Goal: Task Accomplishment & Management: Use online tool/utility

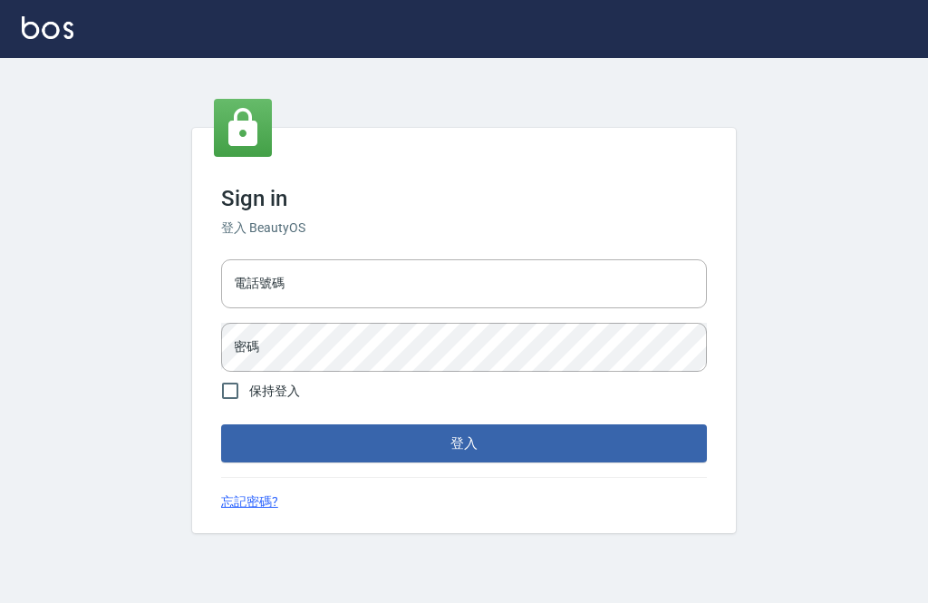
click at [508, 308] on input "電話號碼" at bounding box center [464, 283] width 486 height 49
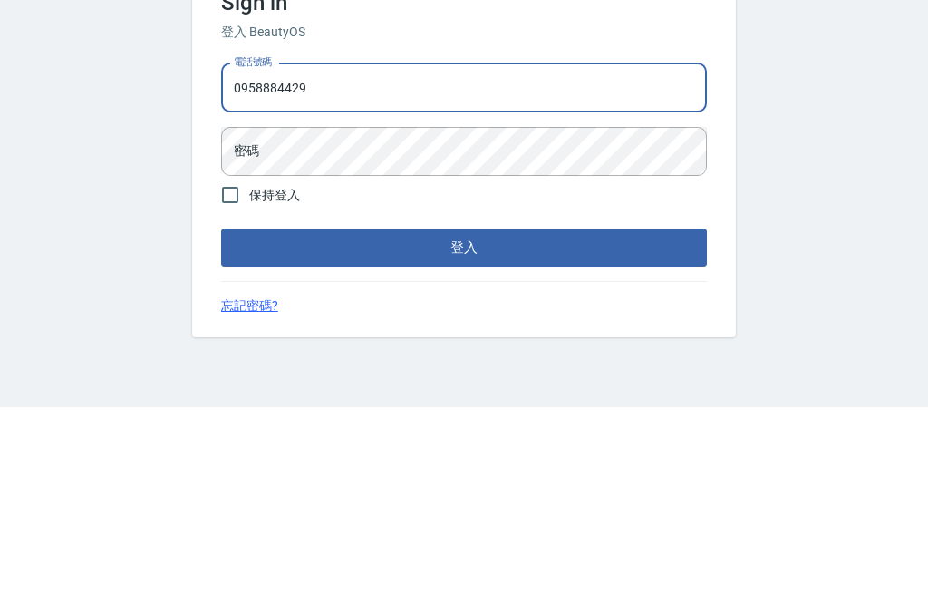
type input "0958884429"
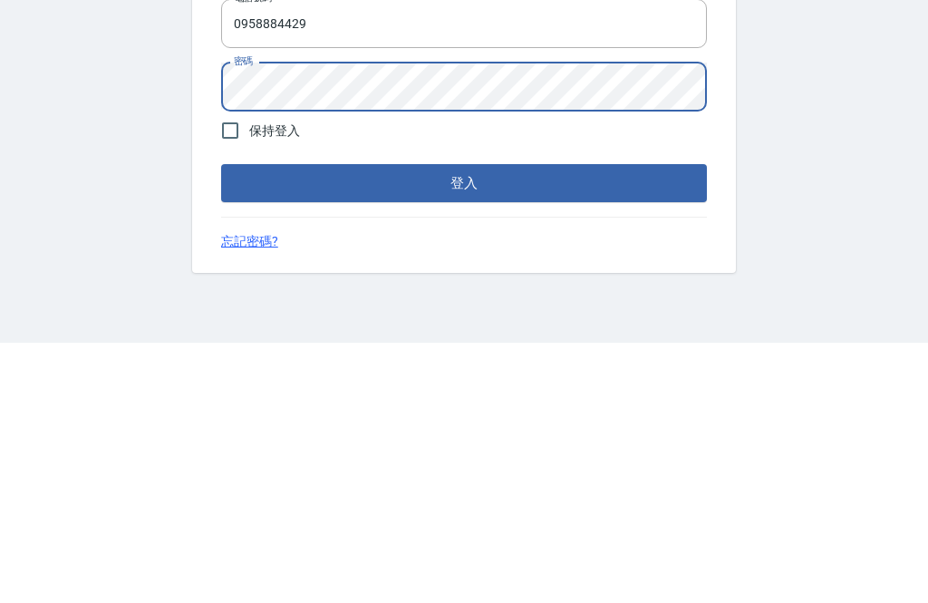
click at [646, 424] on button "登入" at bounding box center [464, 443] width 486 height 38
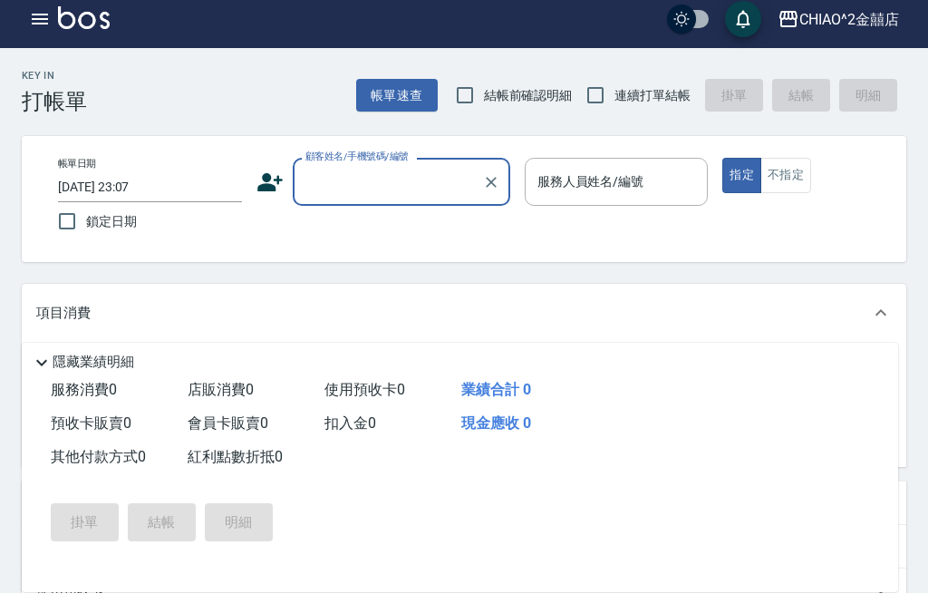
scroll to position [10, 0]
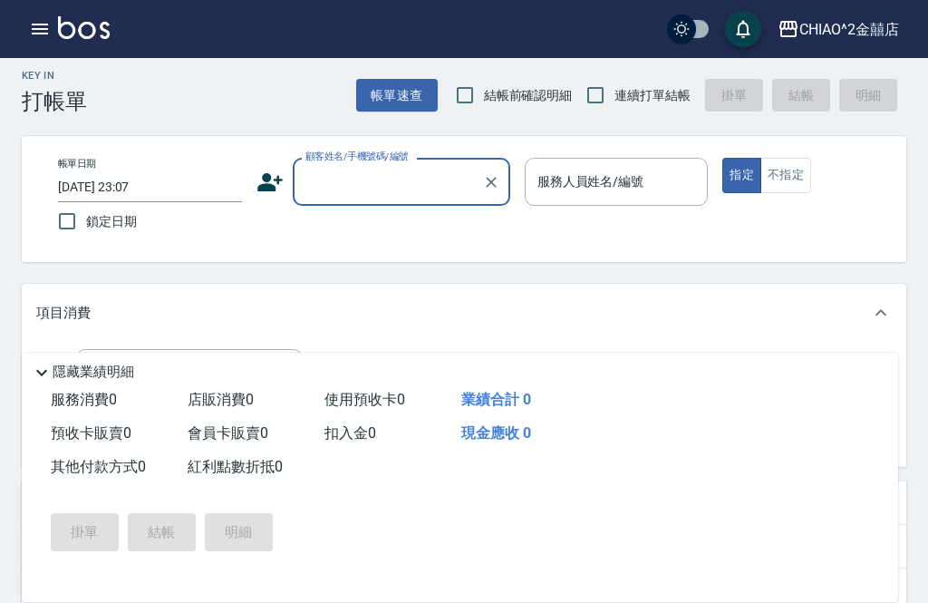
click at [64, 222] on input "鎖定日期" at bounding box center [67, 221] width 38 height 38
checkbox input "true"
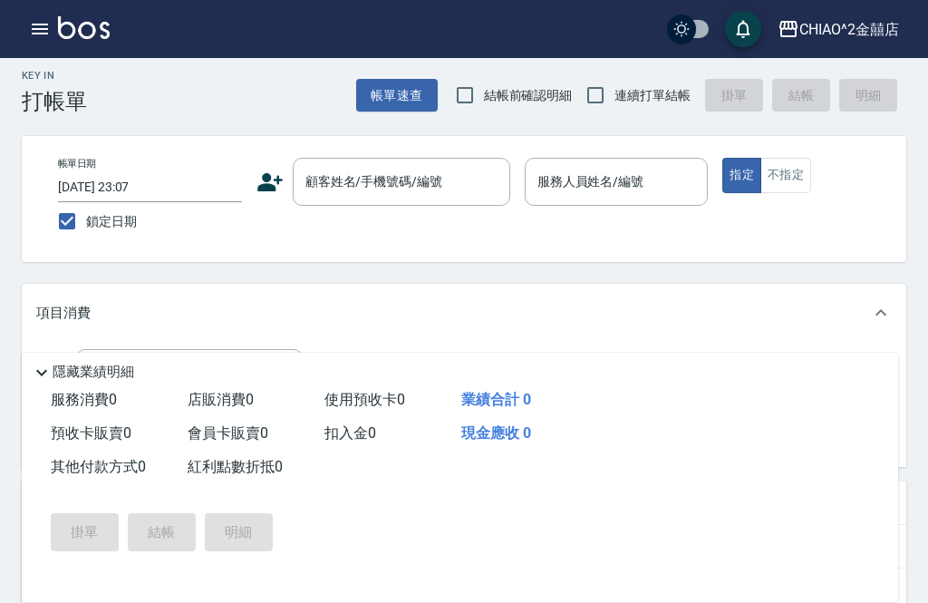
click at [409, 180] on div "顧客姓名/手機號碼/編號 顧客姓名/手機號碼/編號" at bounding box center [402, 182] width 218 height 48
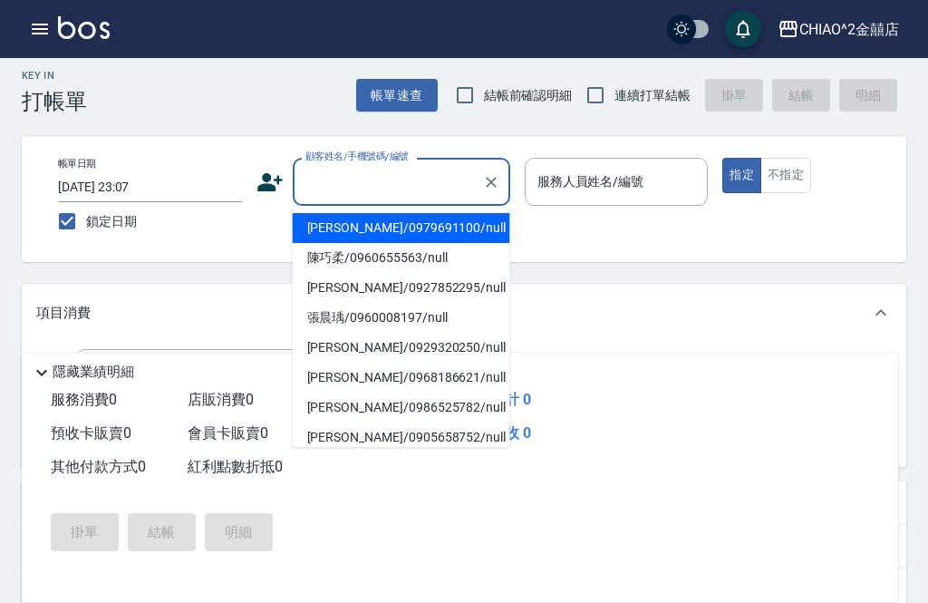
scroll to position [9, 0]
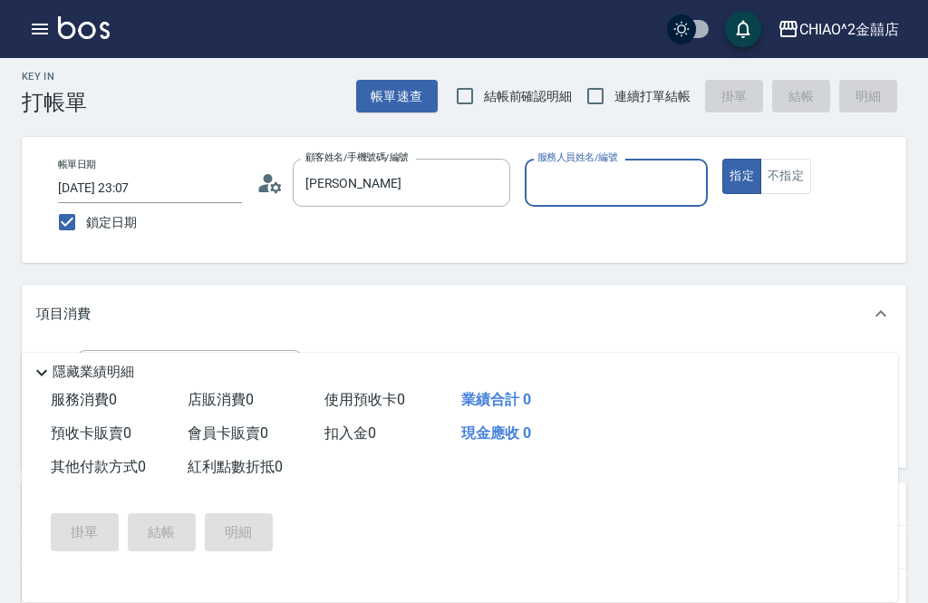
type input "[PERSON_NAME]/0970642409/null"
click at [650, 176] on input "服務人員姓名/編號" at bounding box center [617, 183] width 168 height 32
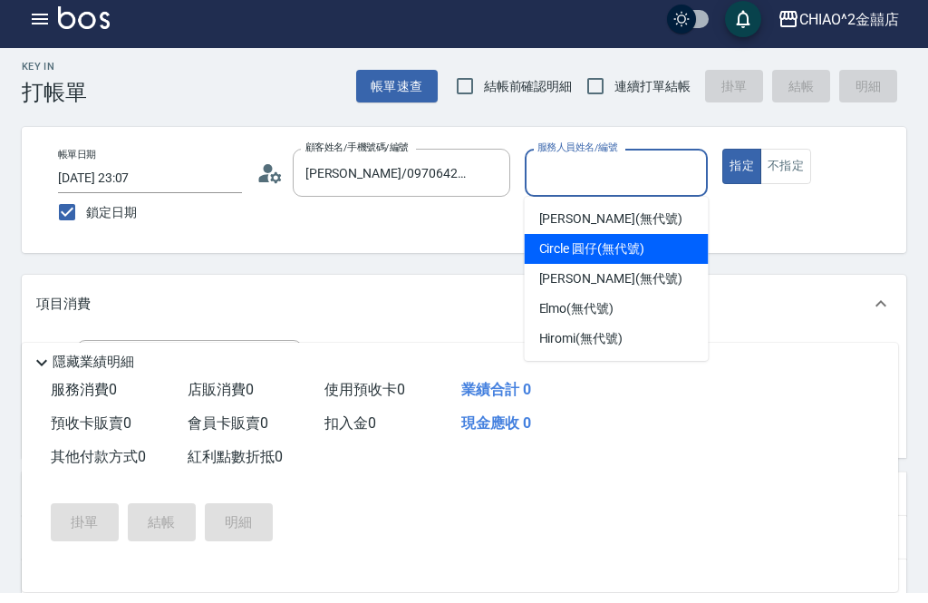
click at [649, 248] on div "Circle 圓仔 (無代號)" at bounding box center [617, 259] width 184 height 30
type input "Circle 圓仔(無代號)"
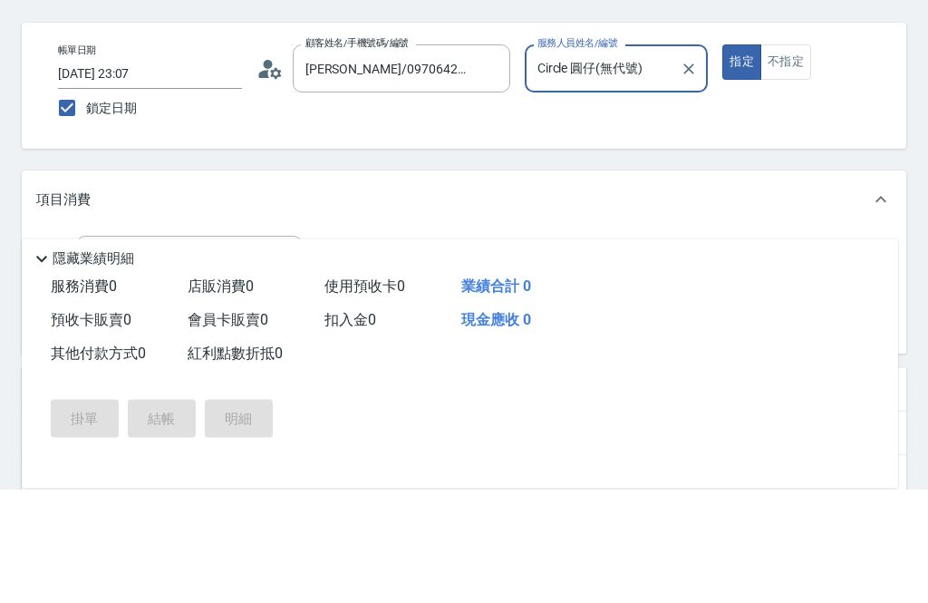
click at [121, 350] on div "服務名稱/代號 服務名稱/代號" at bounding box center [189, 374] width 227 height 48
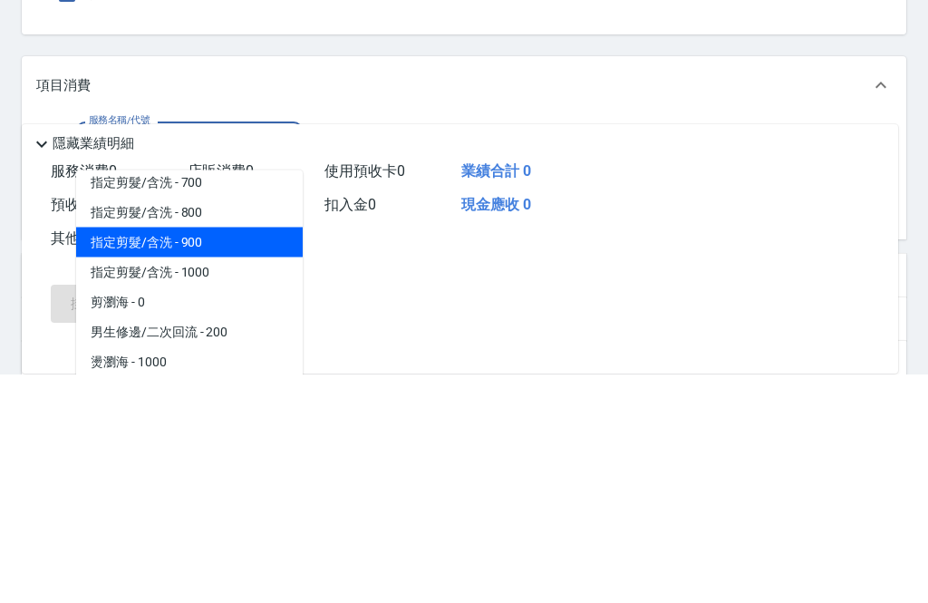
scroll to position [134, 0]
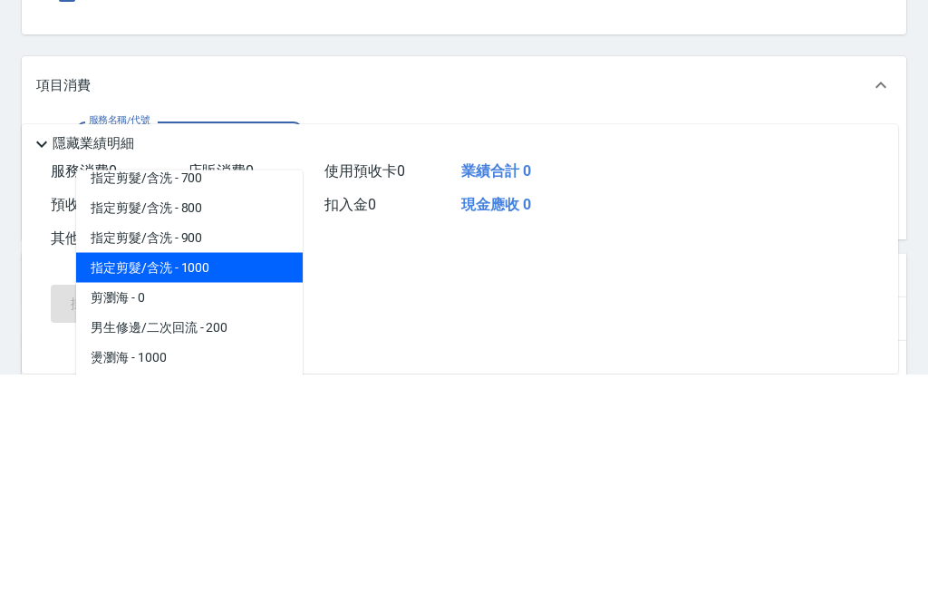
click at [121, 481] on span "指定剪髮/含洗 - 1000" at bounding box center [189, 496] width 227 height 30
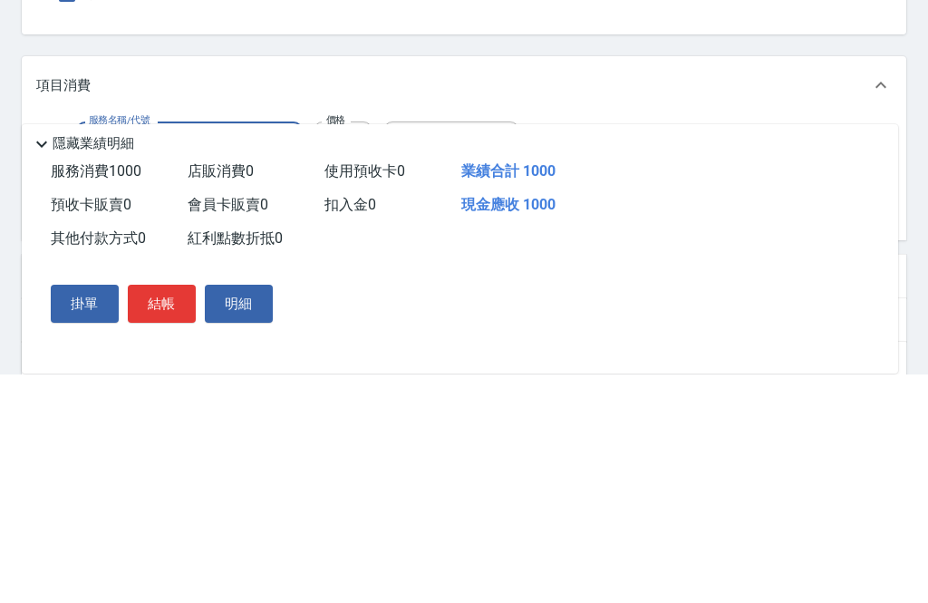
type input "指定剪髮/含洗"
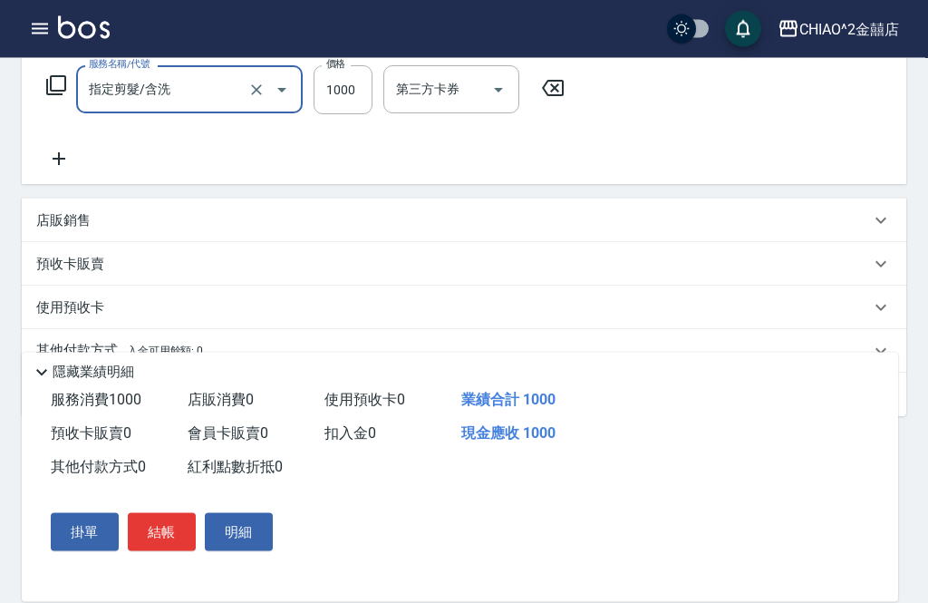
scroll to position [315, 0]
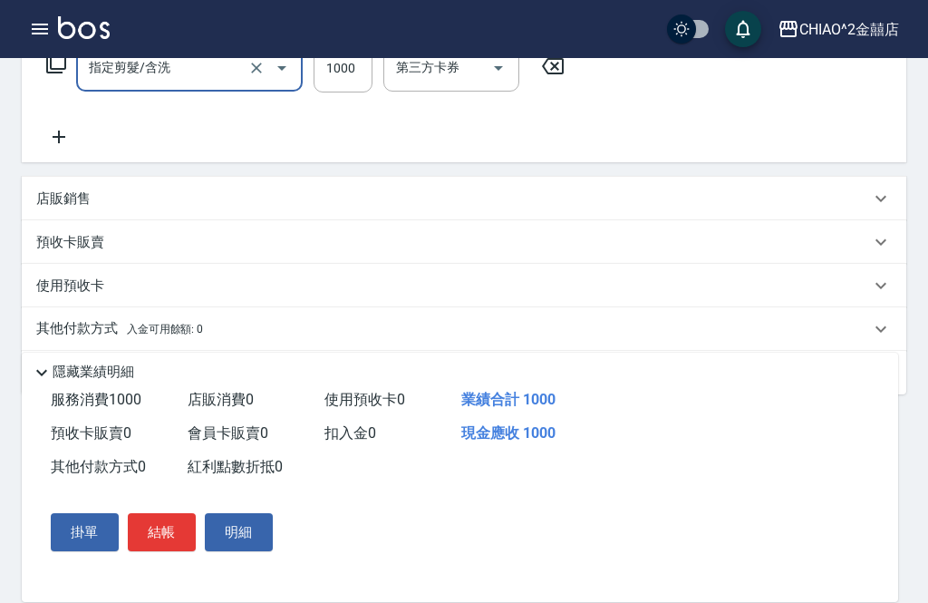
click at [72, 334] on p "其他付款方式 入金可用餘額: 0" at bounding box center [119, 329] width 167 height 20
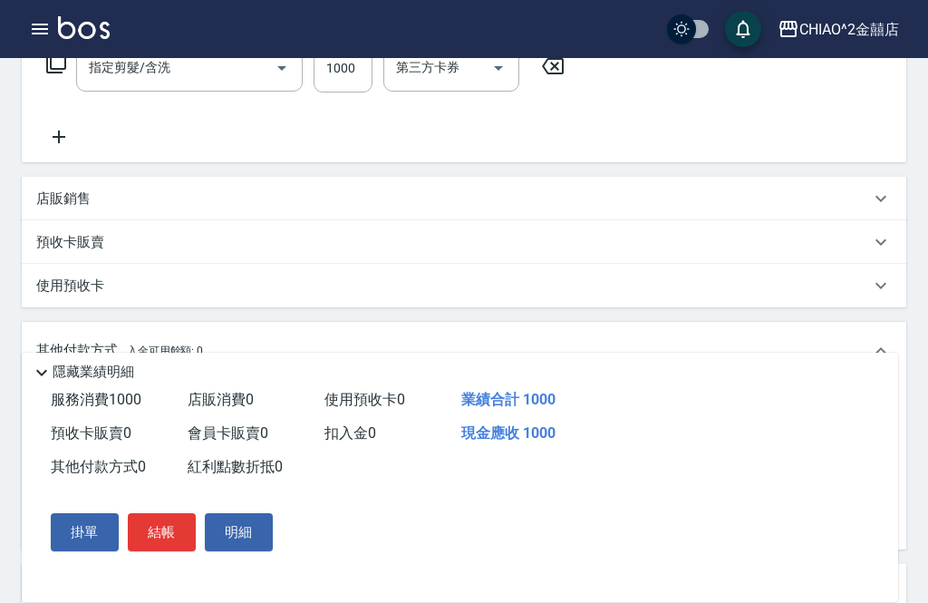
scroll to position [0, 0]
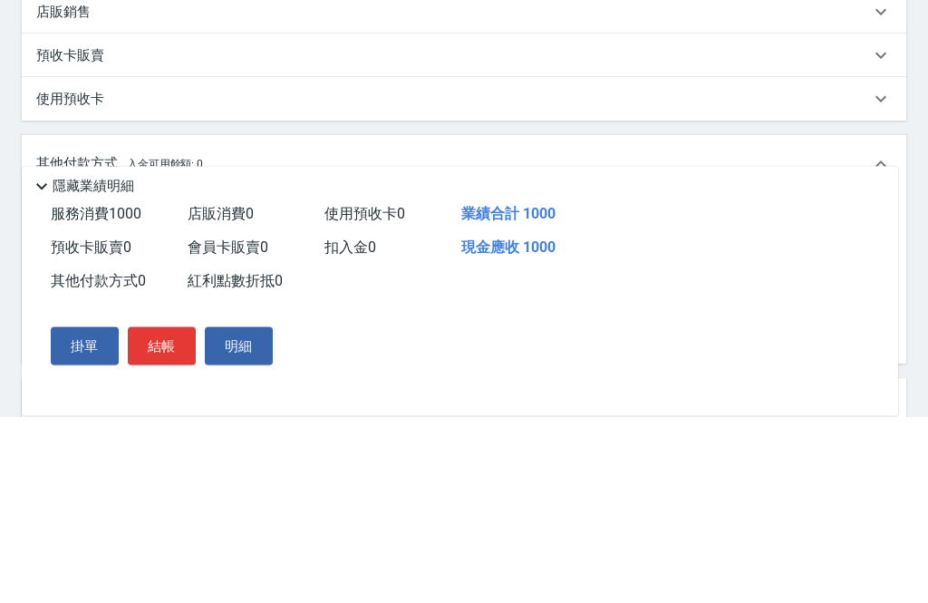
click at [79, 362] on div "隱藏業績明細" at bounding box center [464, 373] width 867 height 22
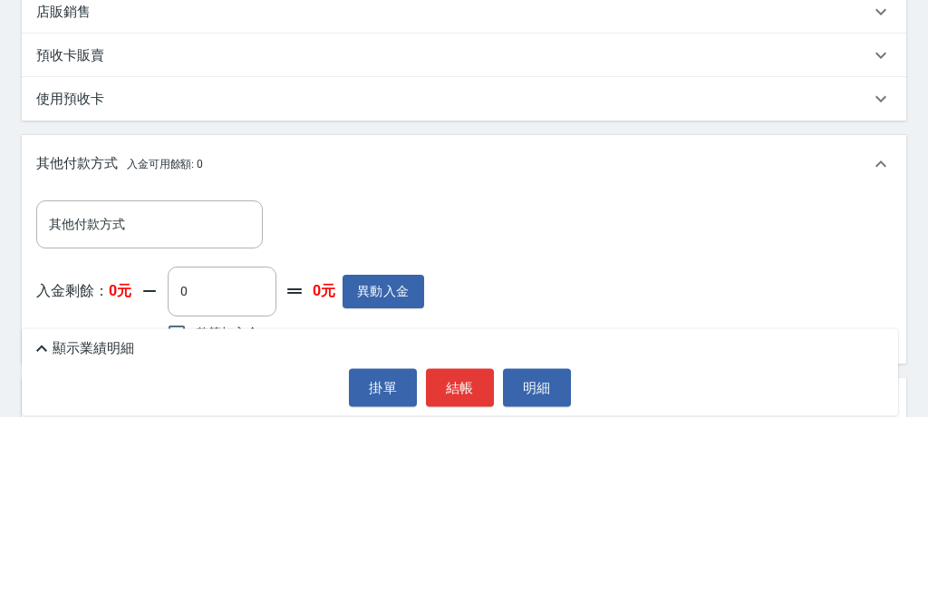
scroll to position [363, 0]
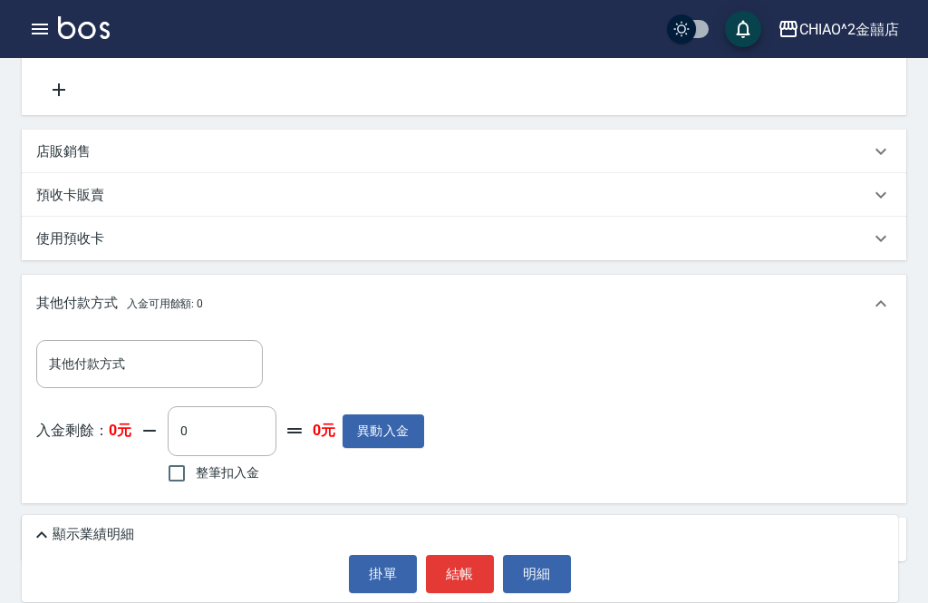
click at [96, 365] on div "其他付款方式 其他付款方式" at bounding box center [149, 364] width 227 height 48
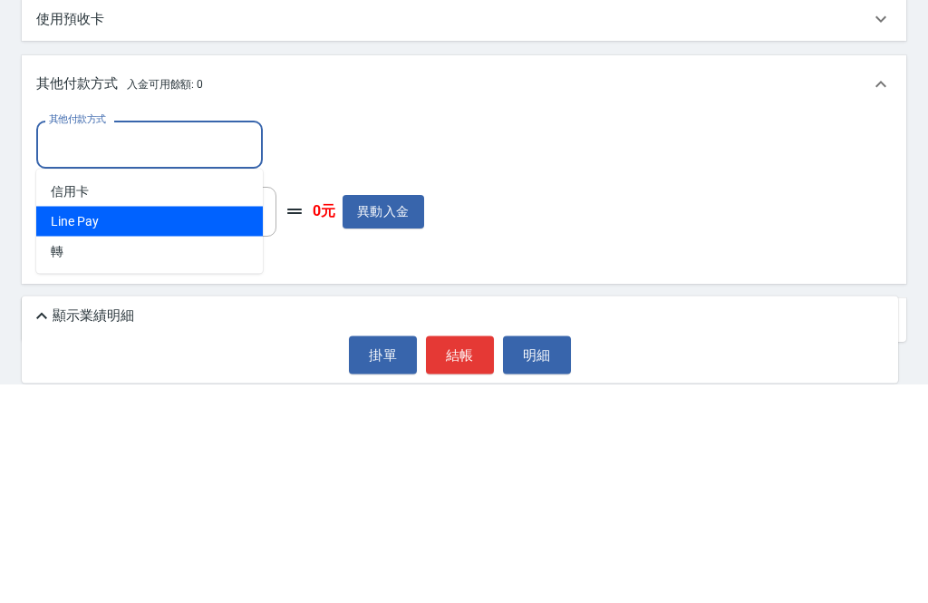
click at [65, 426] on span "Line Pay" at bounding box center [149, 441] width 227 height 30
type input "Line Pay"
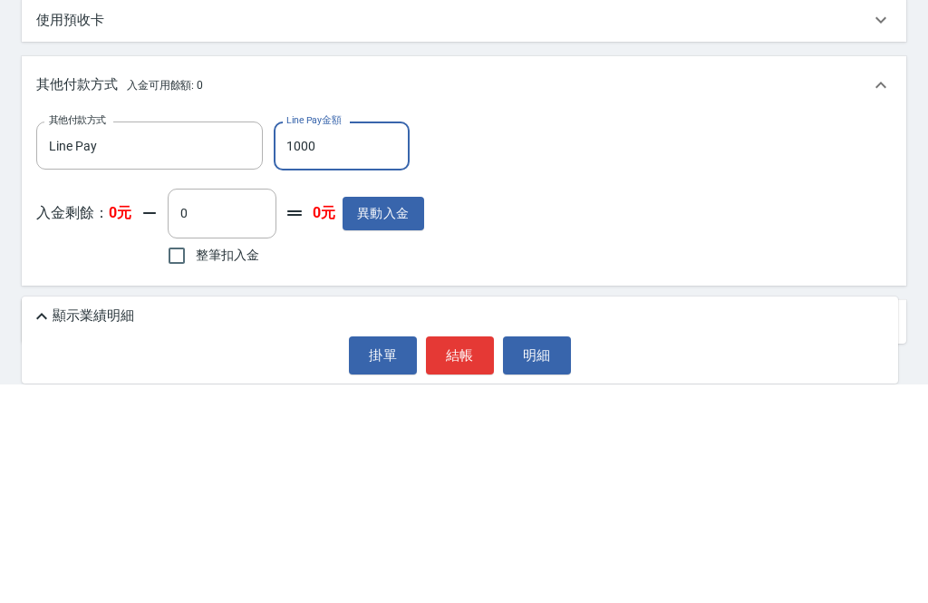
type input "1000"
click at [848, 340] on div "其他付款方式 Line Pay 其他付款方式 Line Pay金額 1000 Line Pay金額 入金剩餘： 0元 0 ​ 整筆扣入金 0元 異動入金" at bounding box center [464, 414] width 856 height 149
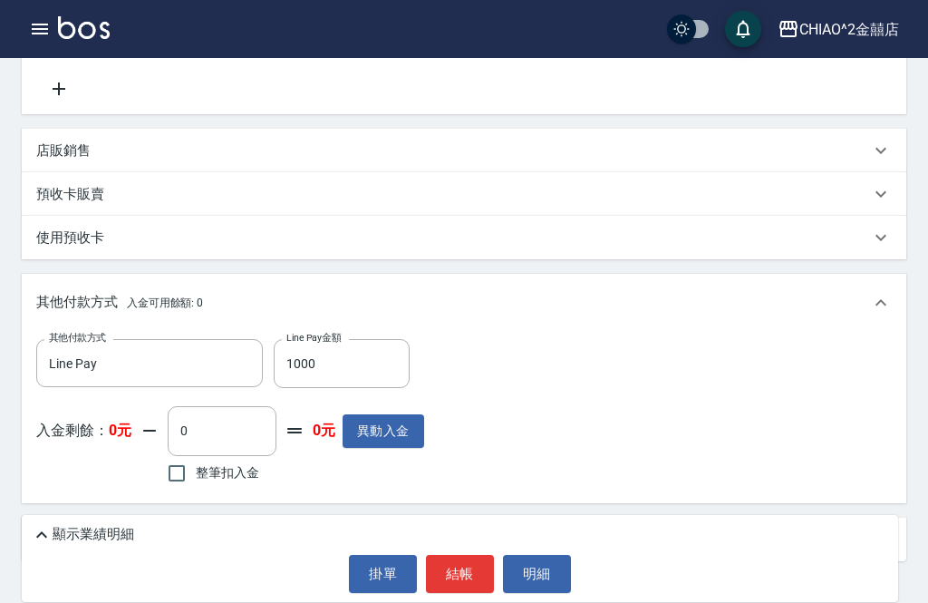
click at [670, 546] on div "顯示業績明細" at bounding box center [464, 535] width 867 height 22
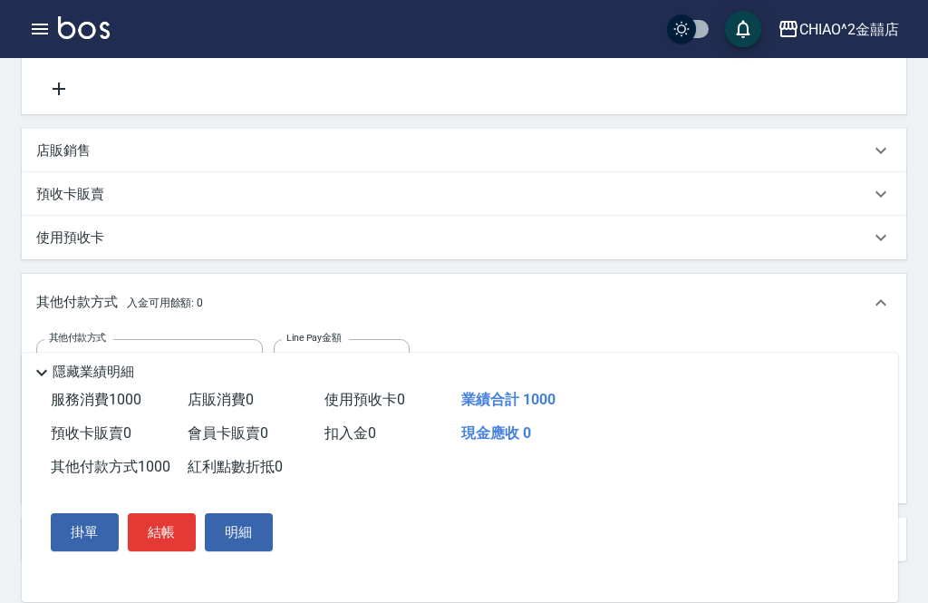
click at [159, 551] on button "結帳" at bounding box center [162, 532] width 68 height 38
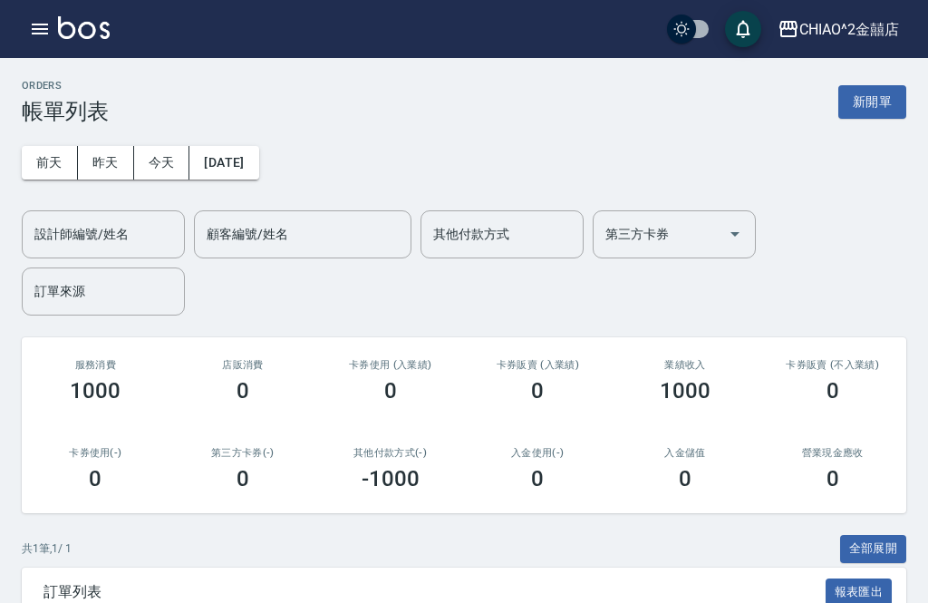
click at [876, 99] on button "新開單" at bounding box center [872, 102] width 68 height 34
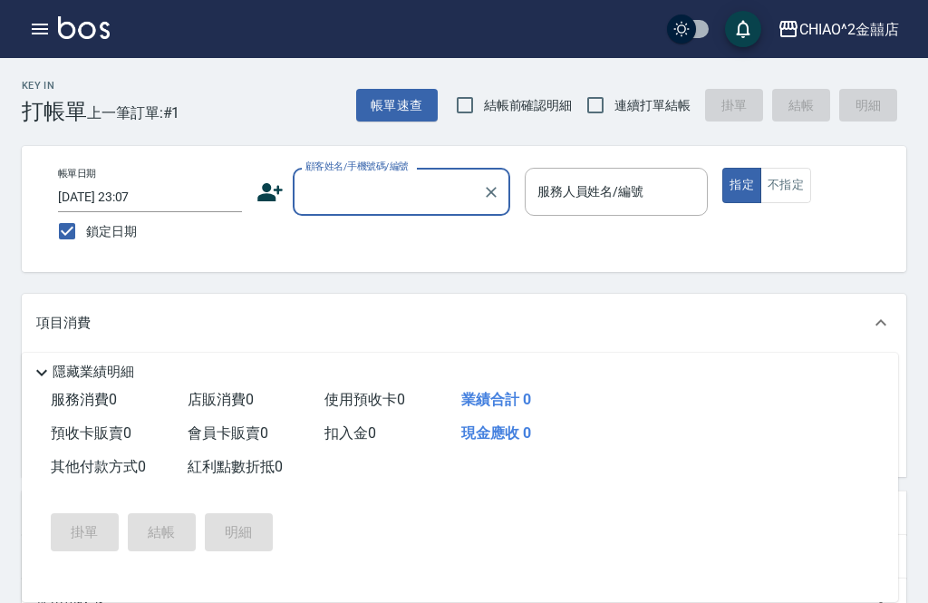
click at [407, 186] on input "顧客姓名/手機號碼/編號" at bounding box center [388, 192] width 174 height 32
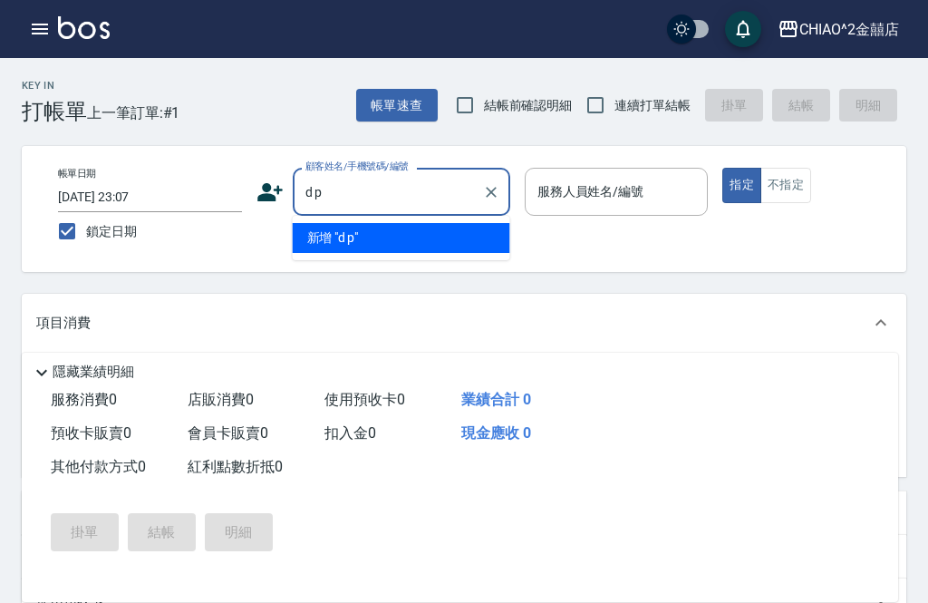
type input "d"
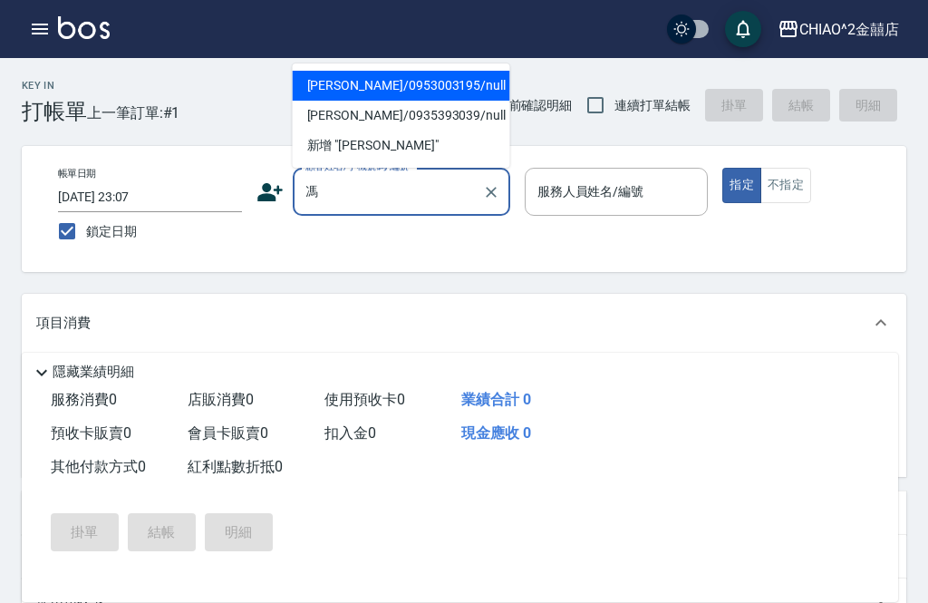
click at [448, 91] on li "[PERSON_NAME]/0953003195/null" at bounding box center [402, 86] width 218 height 30
type input "[PERSON_NAME]/0953003195/null"
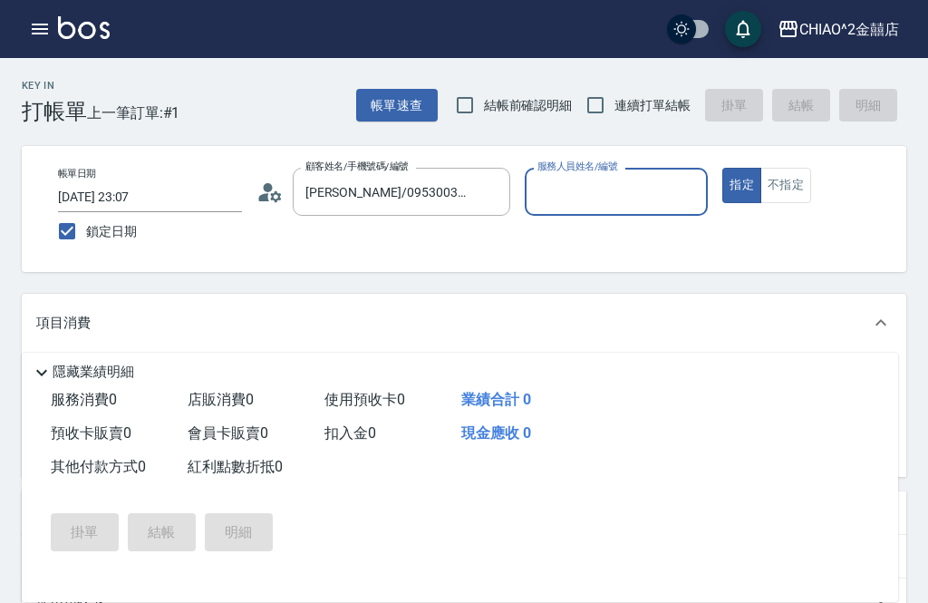
click at [637, 189] on input "服務人員姓名/編號" at bounding box center [617, 192] width 168 height 32
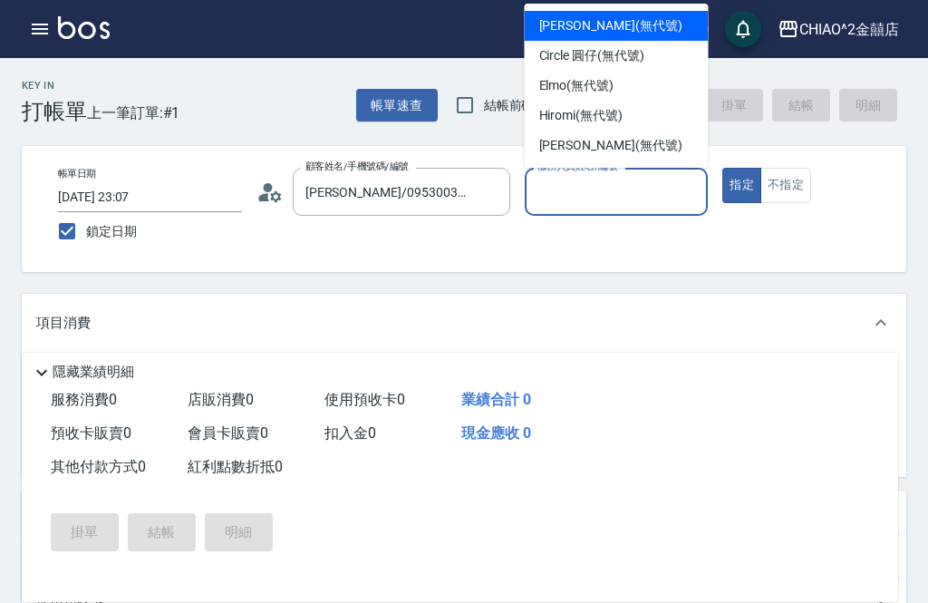
click at [588, 66] on div "Circle 圓仔 (無代號)" at bounding box center [617, 56] width 184 height 30
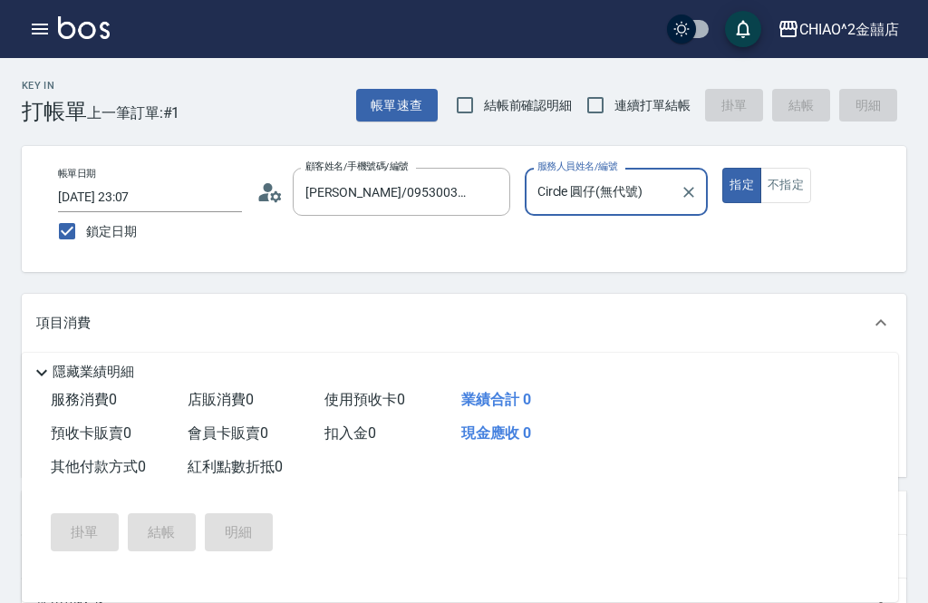
type input "Circle 圓仔(無代號)"
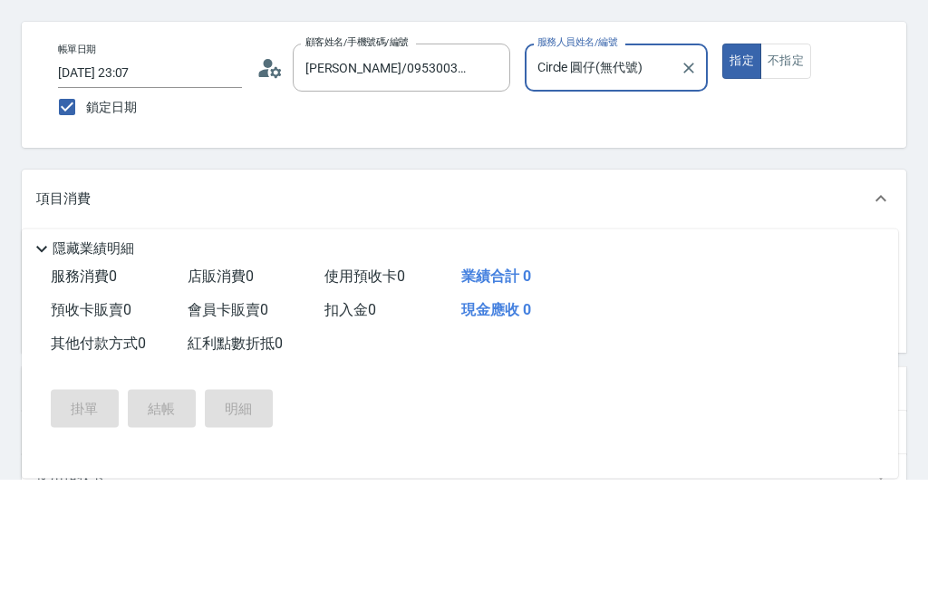
click at [135, 359] on div "服務名稱/代號 服務名稱/代號" at bounding box center [189, 383] width 227 height 48
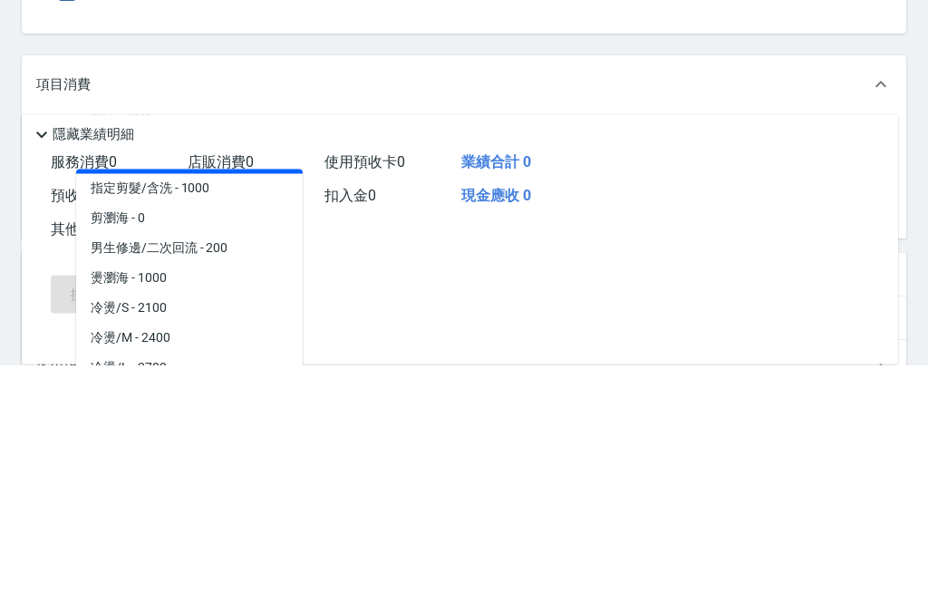
scroll to position [214, 0]
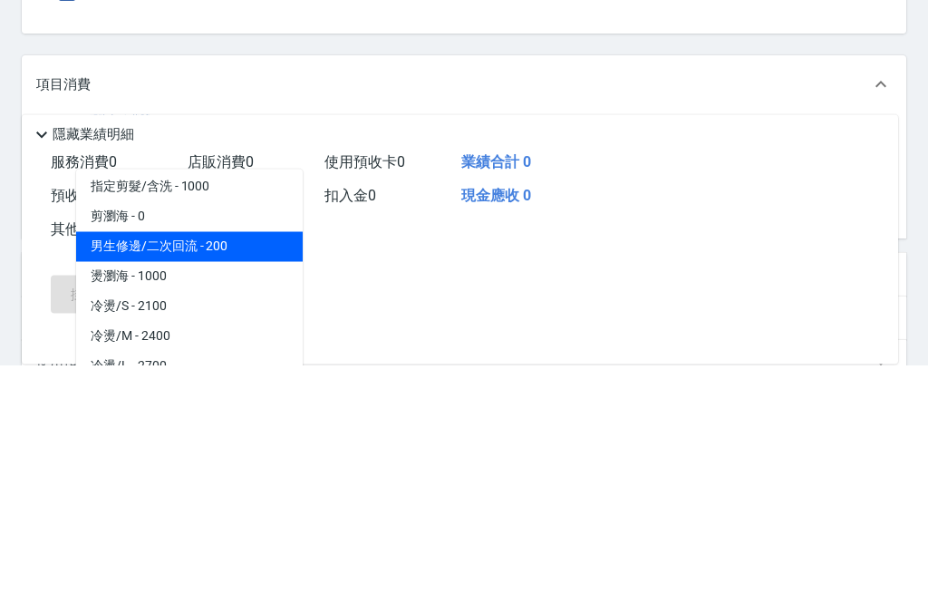
click at [119, 470] on span "男生修邊/二次回流 - 200" at bounding box center [189, 485] width 227 height 30
type input "男生修邊/二次回流"
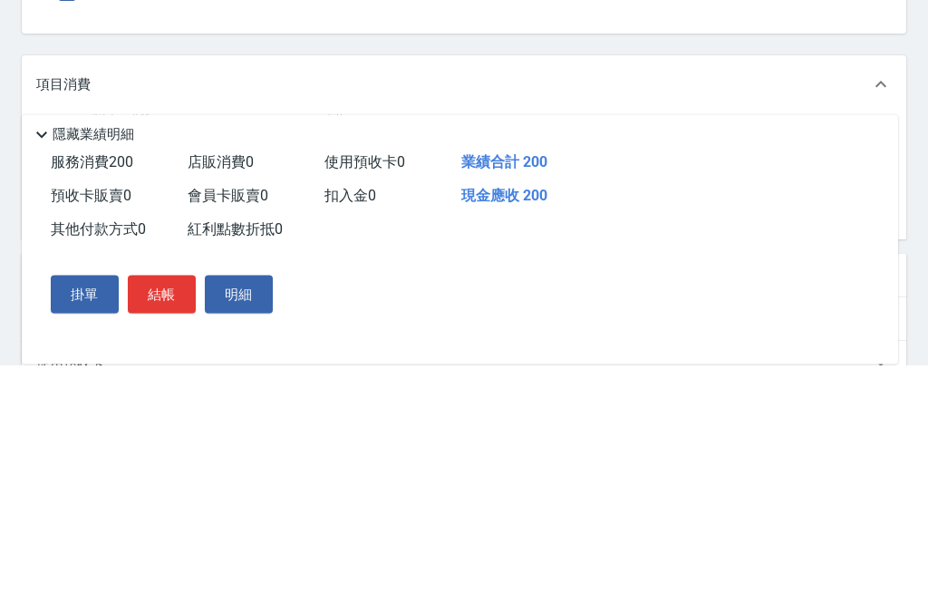
scroll to position [238, 0]
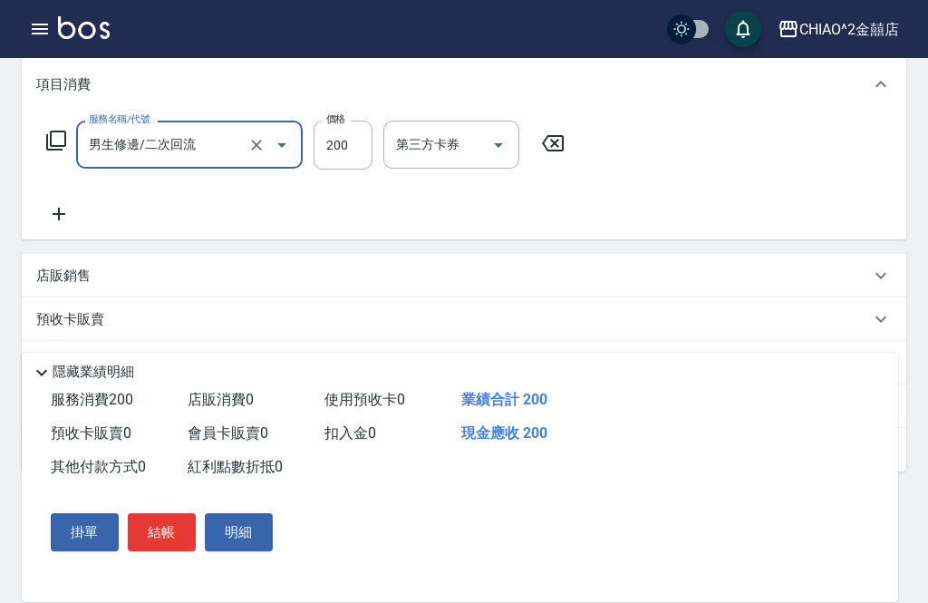
click at [151, 551] on button "結帳" at bounding box center [162, 532] width 68 height 38
